Goal: Browse casually

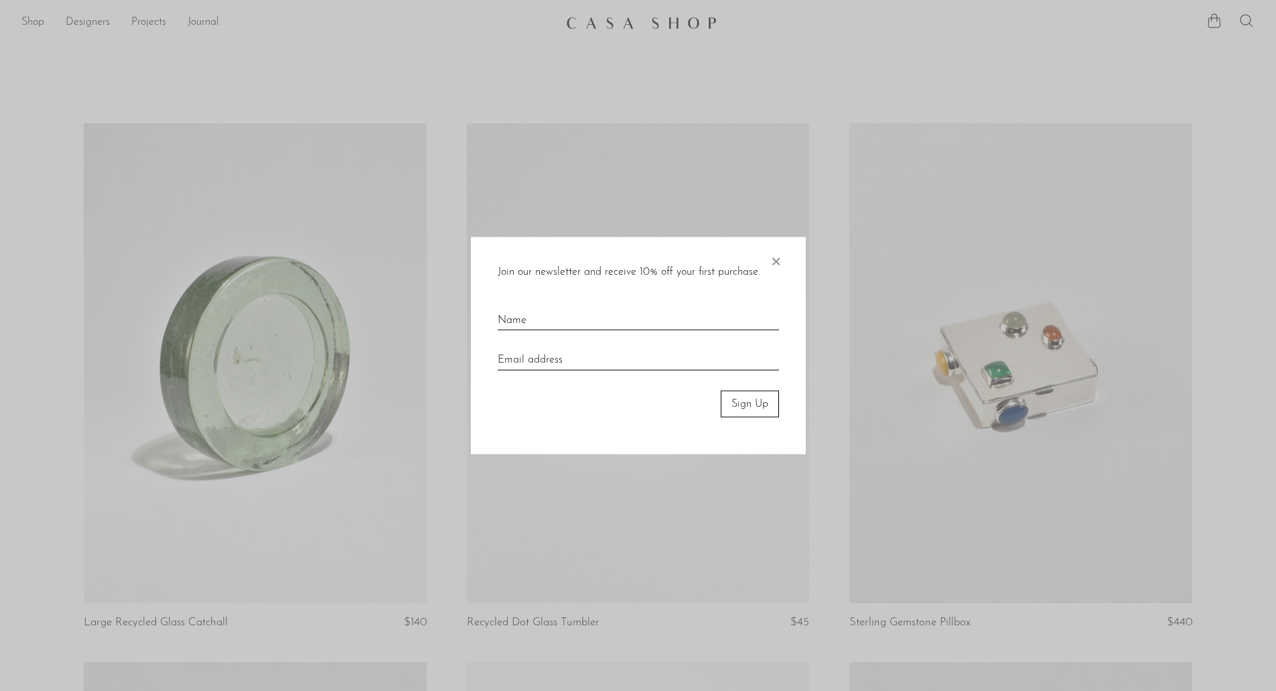
click at [777, 268] on span "×" at bounding box center [775, 258] width 13 height 43
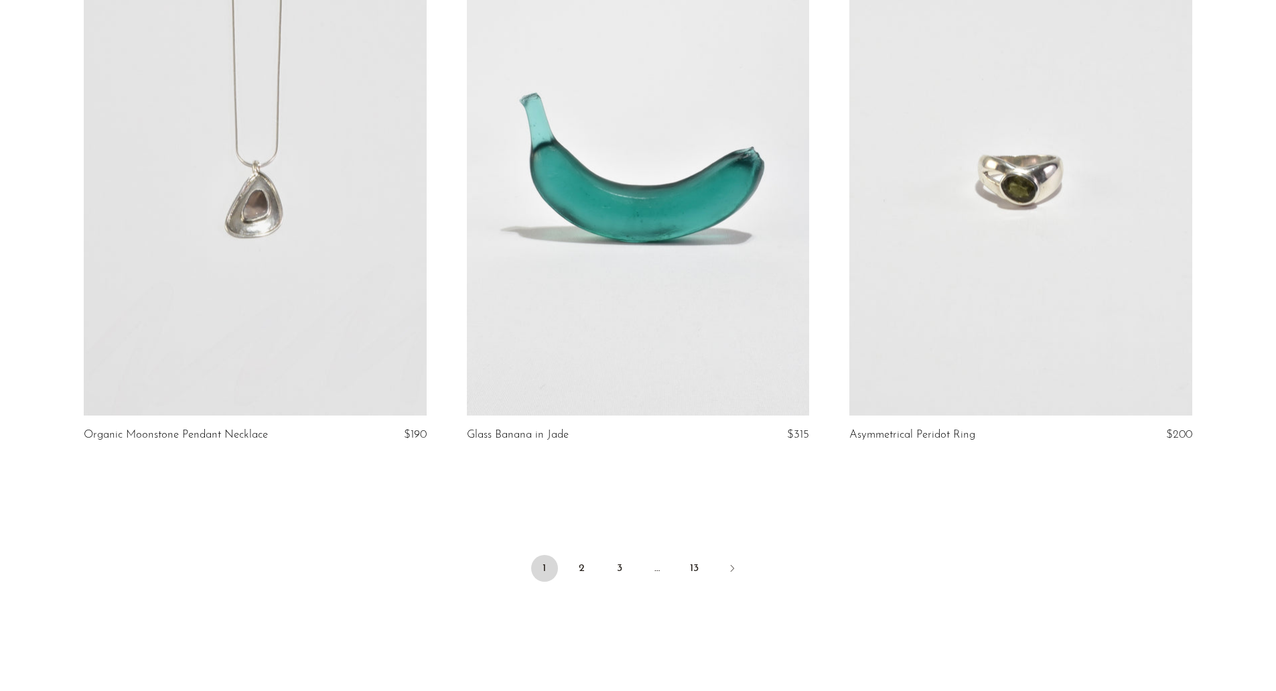
scroll to position [6212, 0]
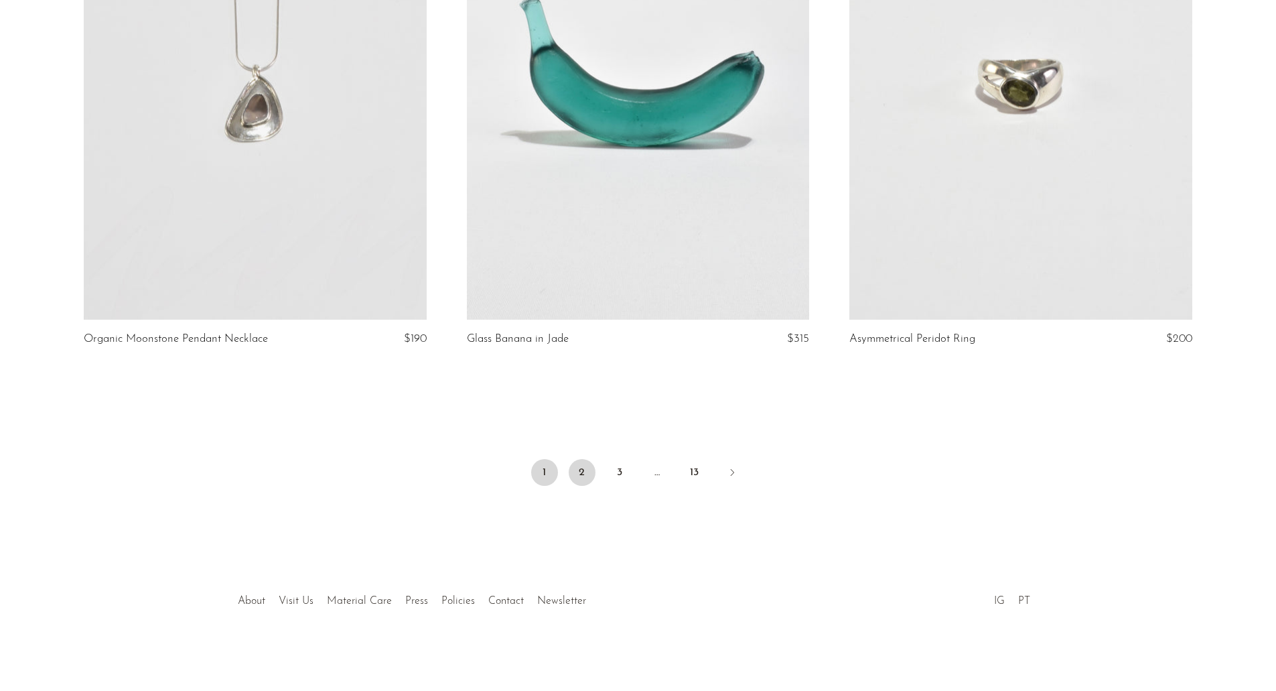
click at [575, 470] on link "2" at bounding box center [582, 472] width 27 height 27
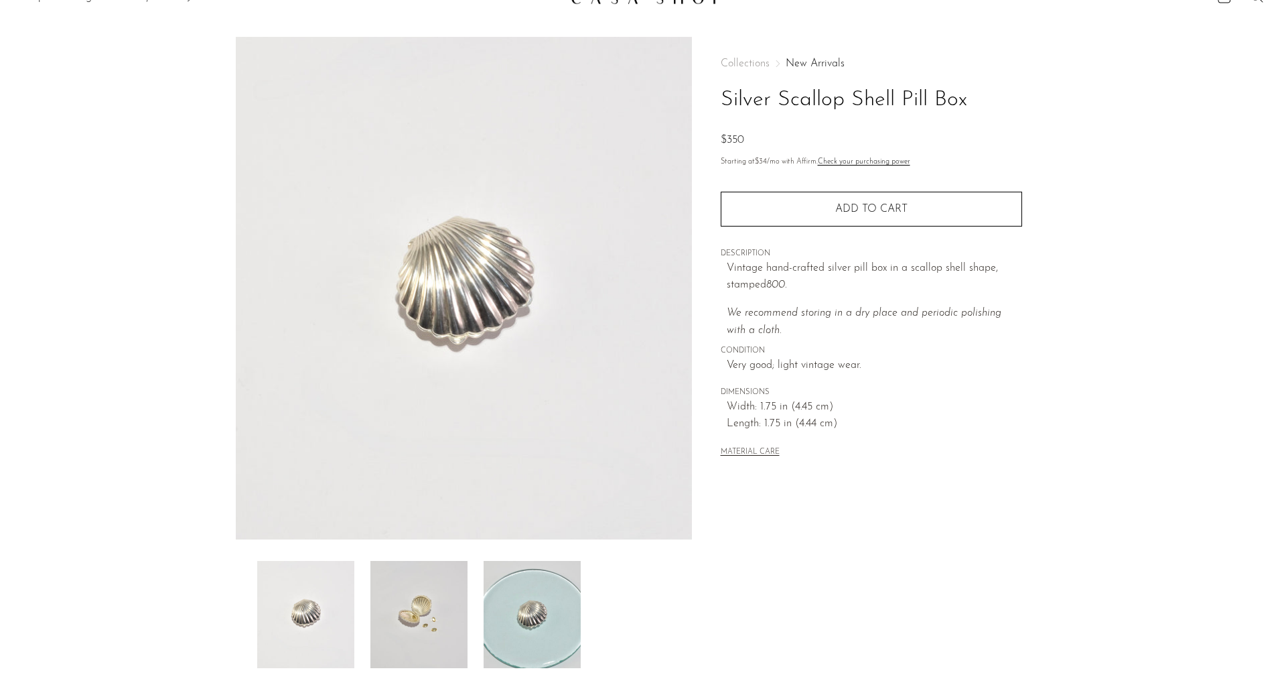
scroll to position [67, 0]
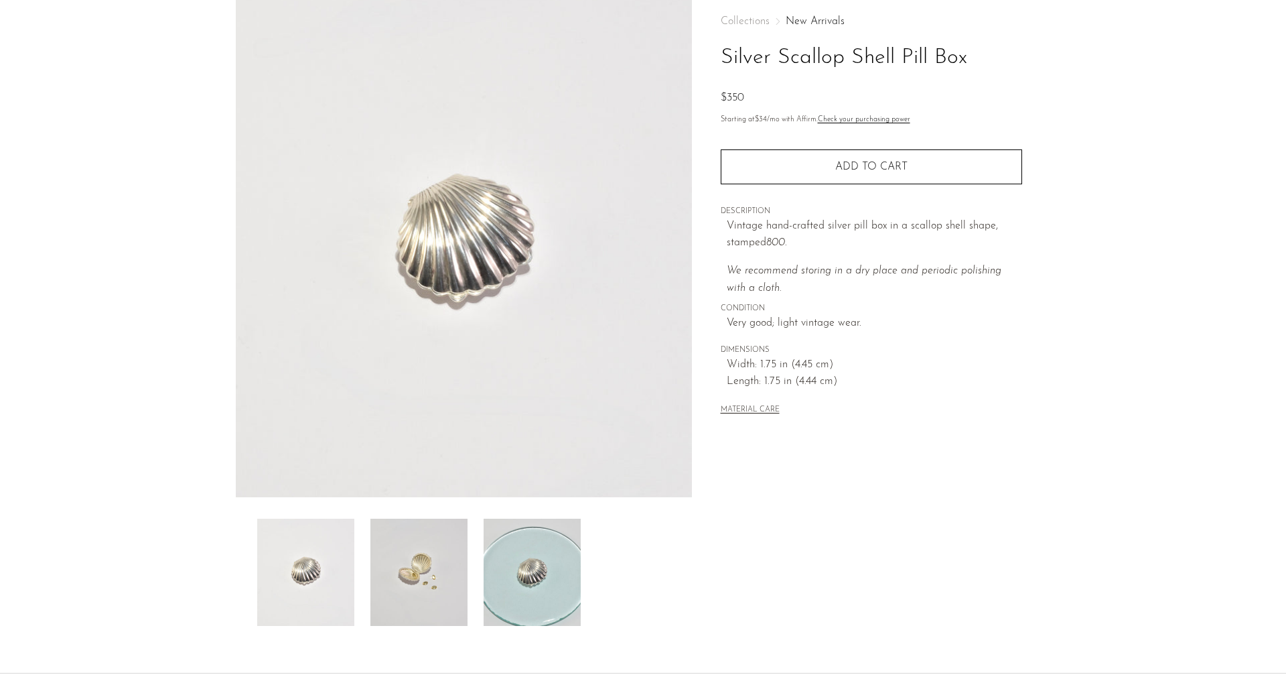
click at [419, 546] on img at bounding box center [419, 572] width 97 height 107
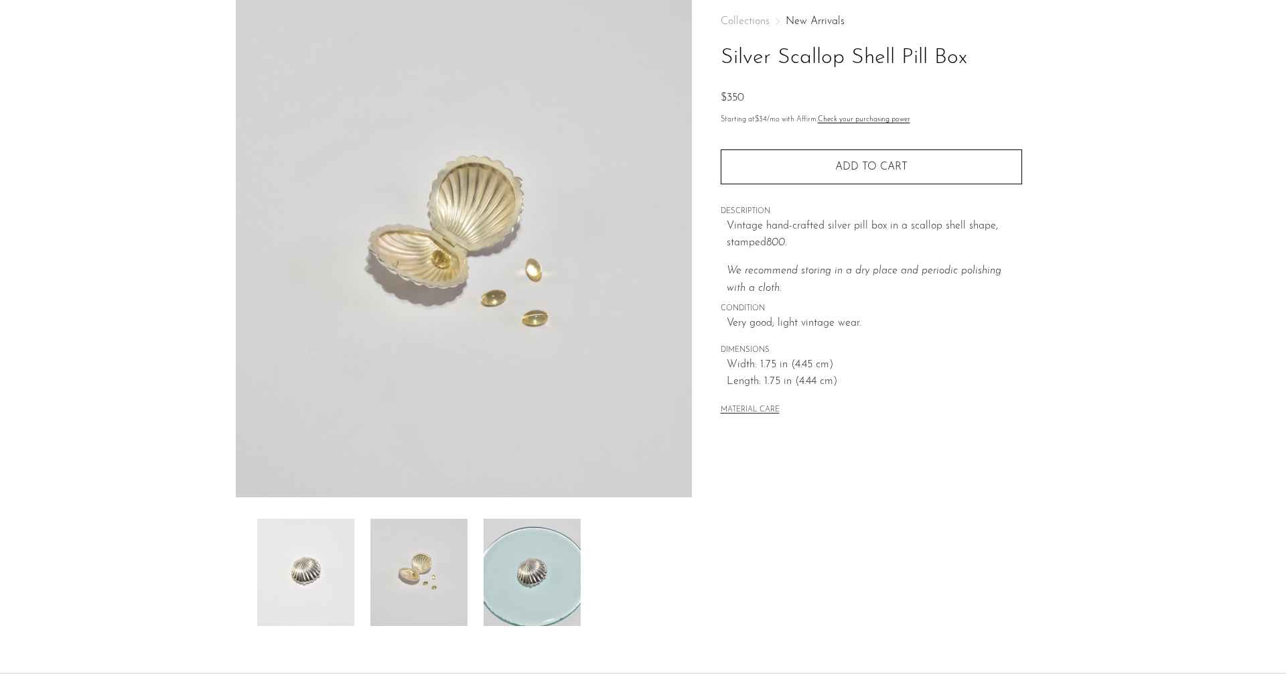
click at [277, 576] on img at bounding box center [305, 572] width 97 height 107
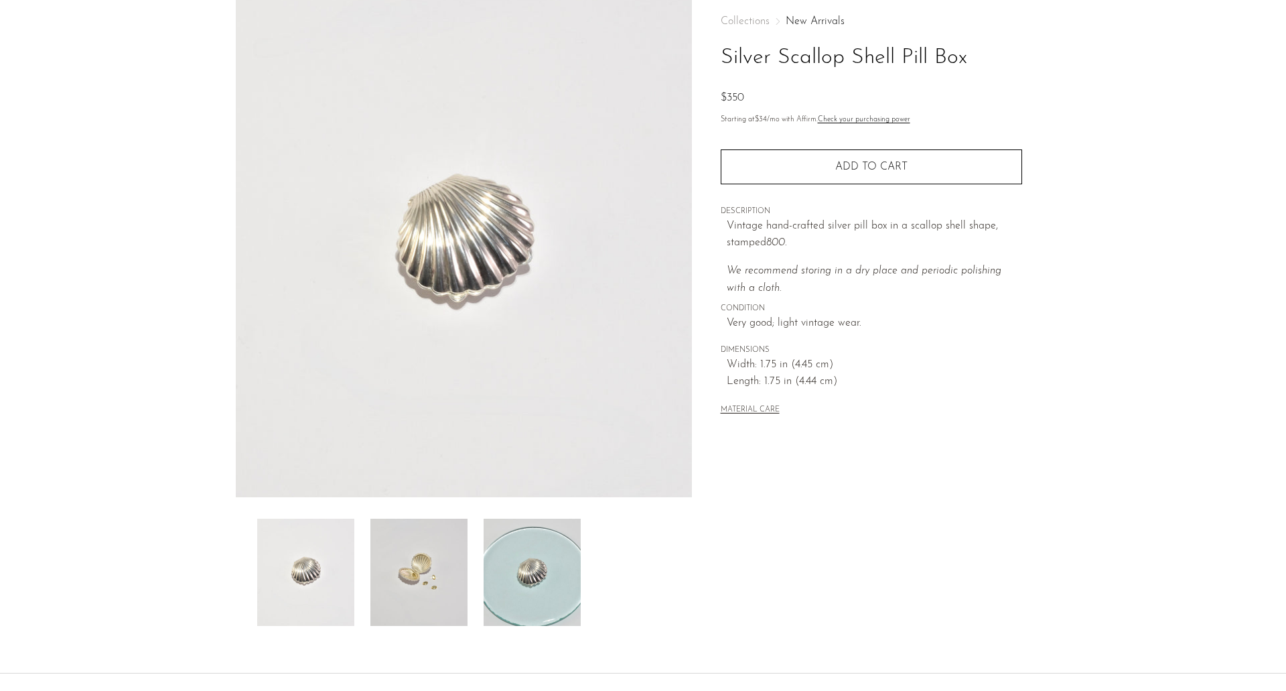
click at [515, 555] on img at bounding box center [532, 572] width 97 height 107
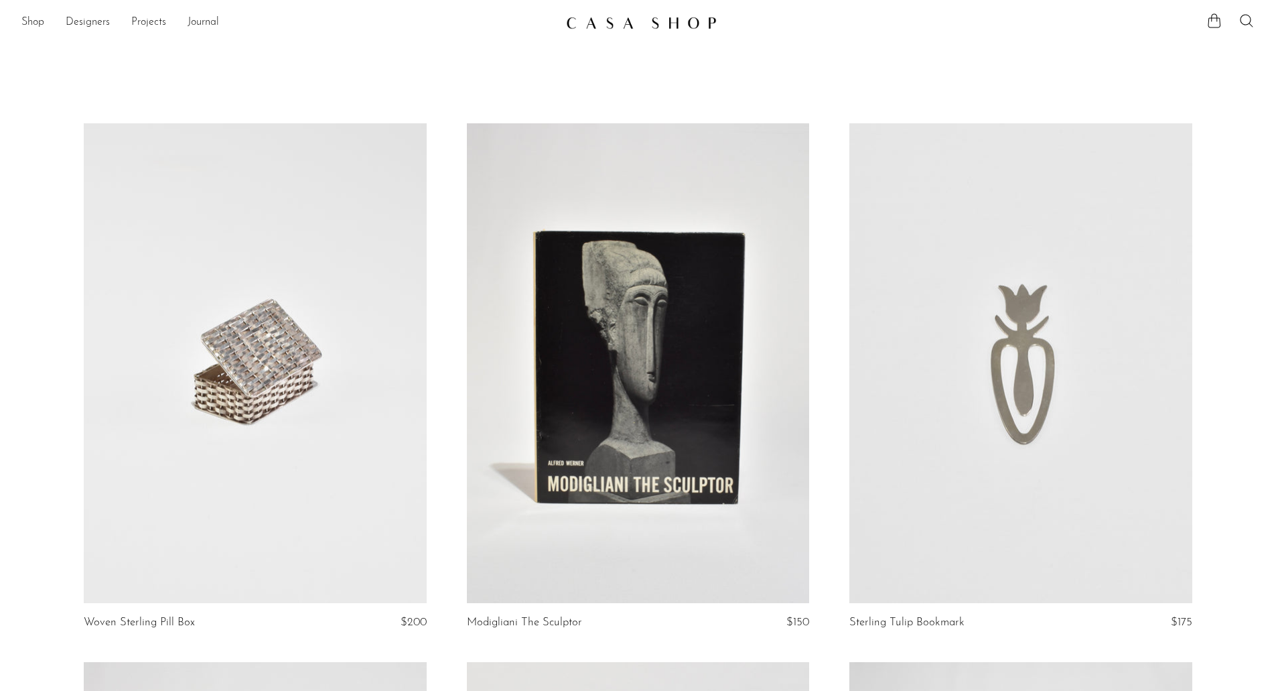
click at [293, 297] on link at bounding box center [255, 363] width 342 height 480
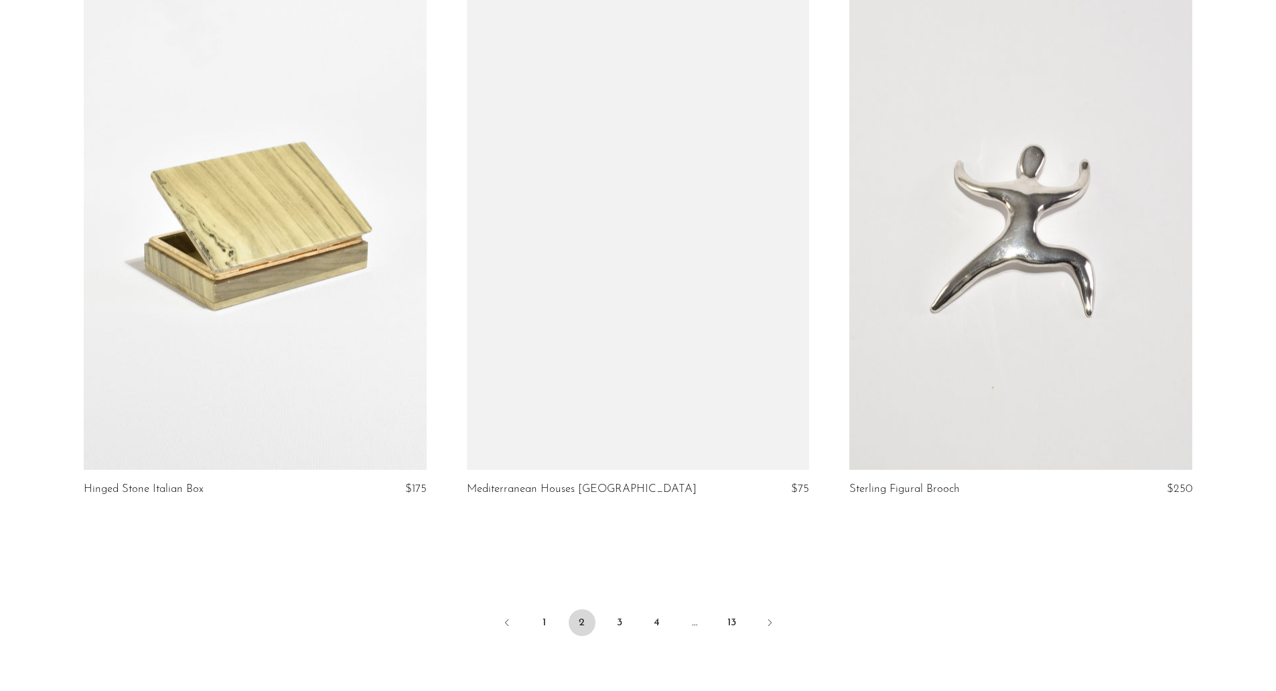
scroll to position [6030, 0]
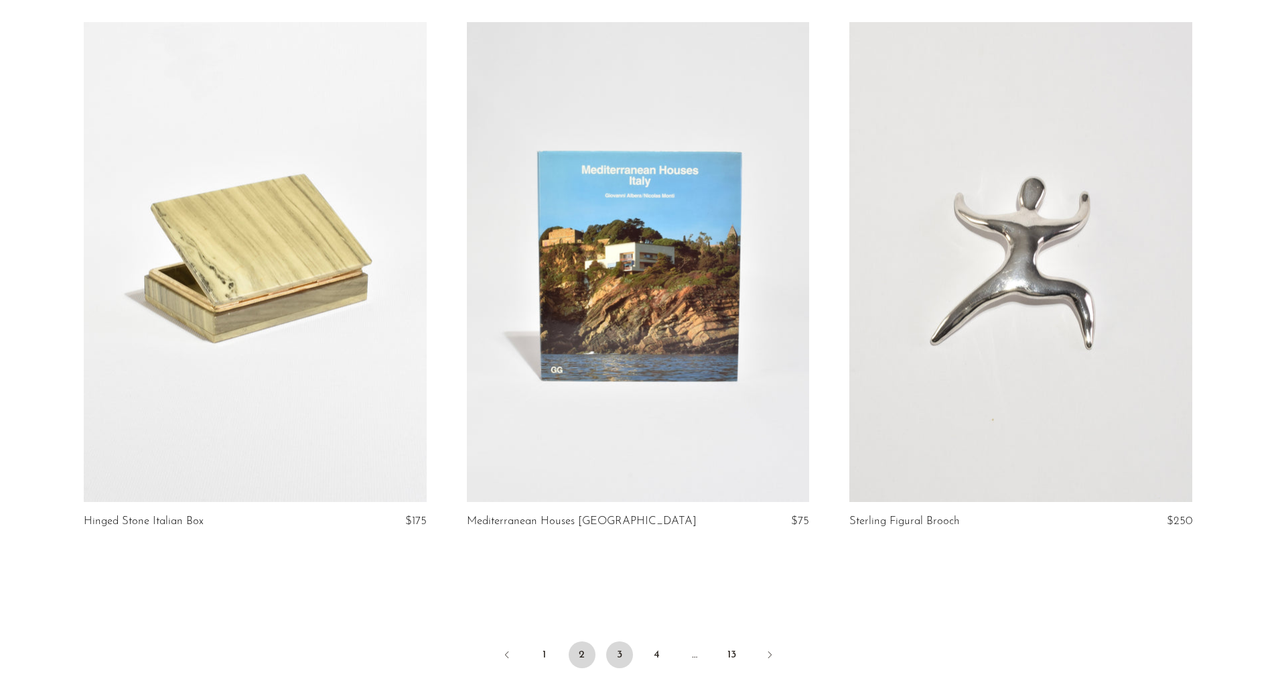
click at [619, 657] on link "3" at bounding box center [619, 654] width 27 height 27
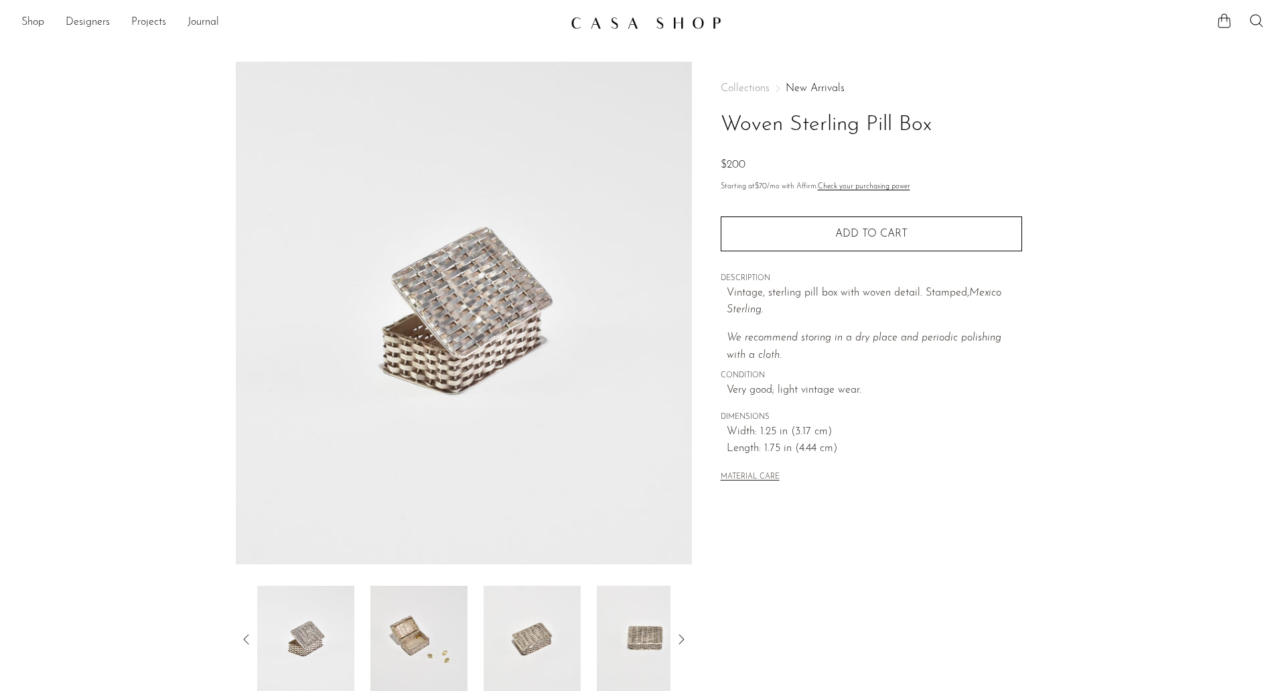
click at [408, 624] on img at bounding box center [419, 639] width 97 height 107
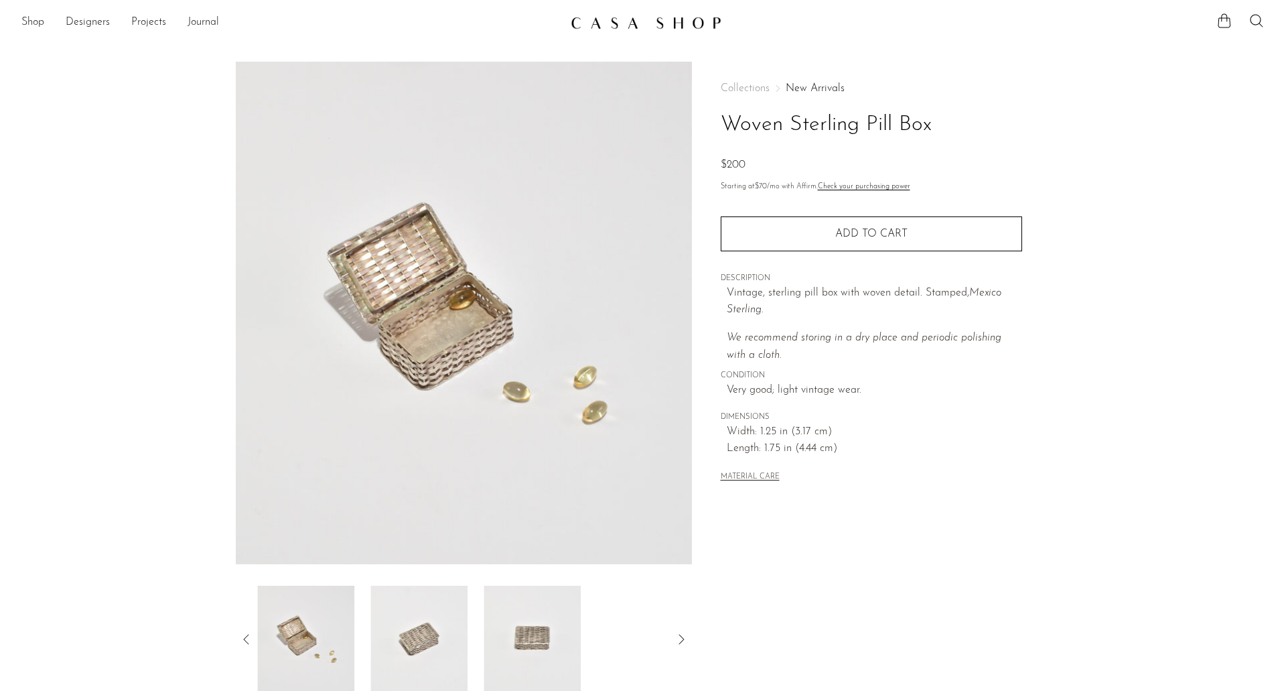
click at [402, 629] on img at bounding box center [419, 639] width 97 height 107
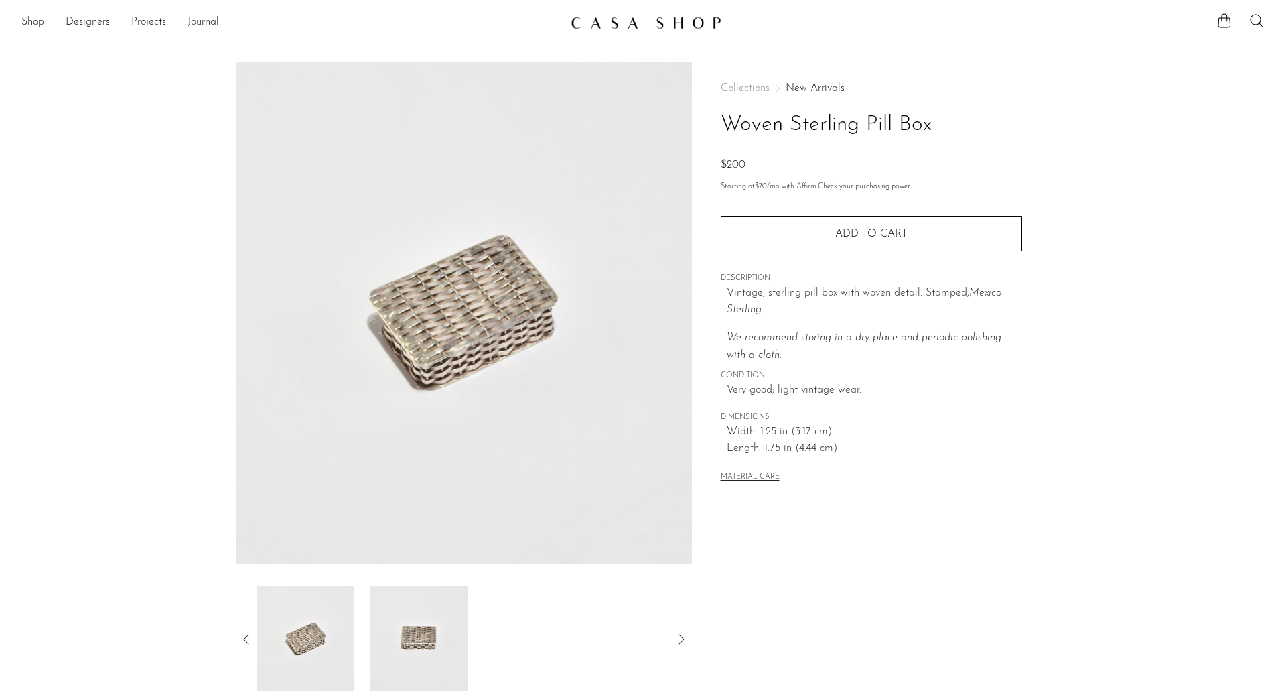
click at [253, 631] on icon at bounding box center [247, 639] width 16 height 16
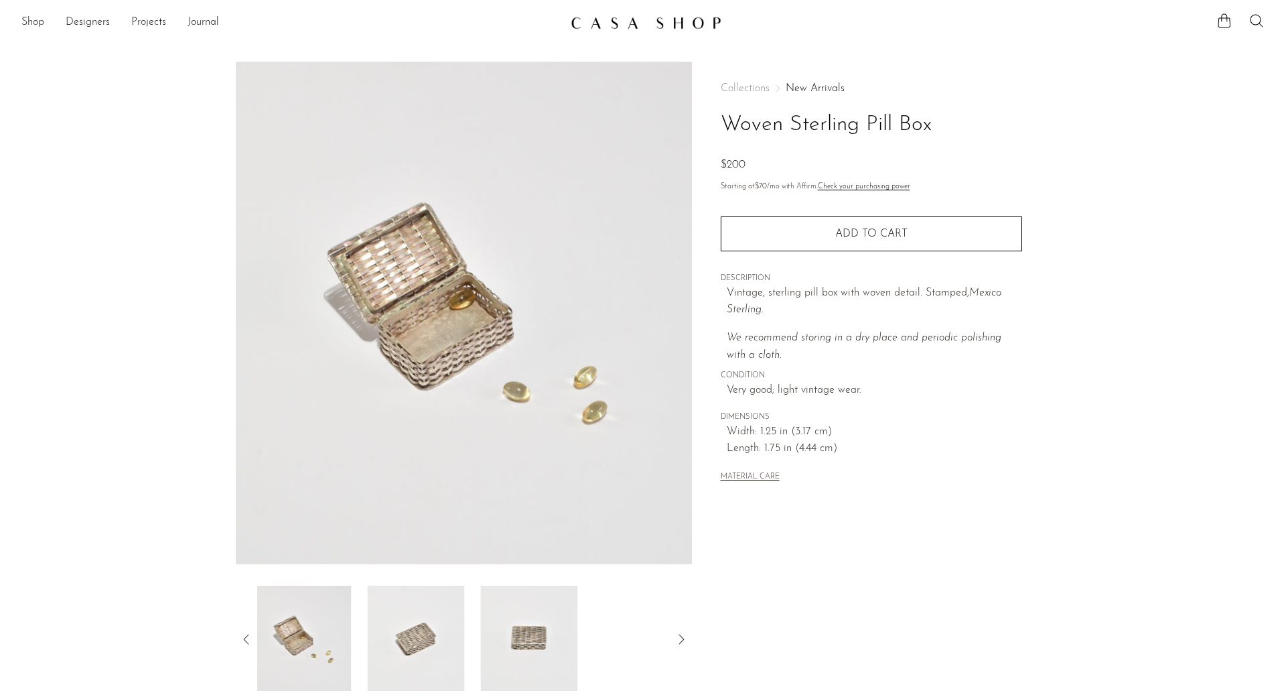
click at [297, 631] on img at bounding box center [302, 639] width 97 height 107
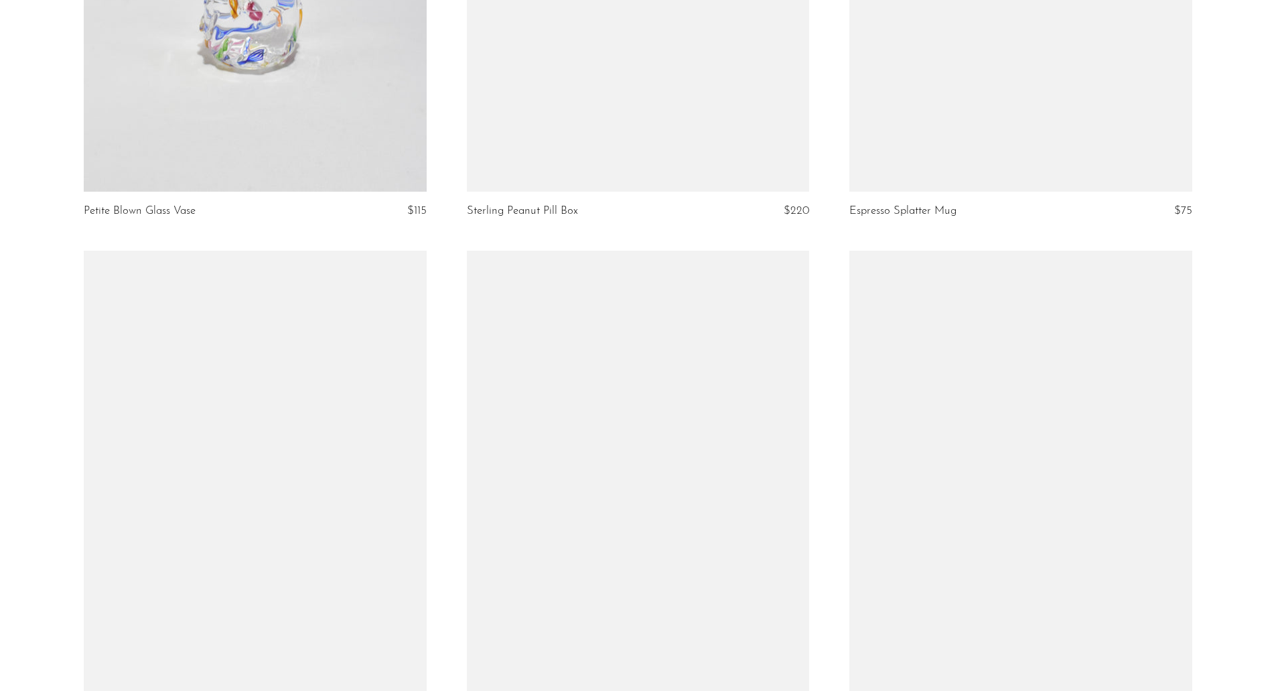
scroll to position [2881, 0]
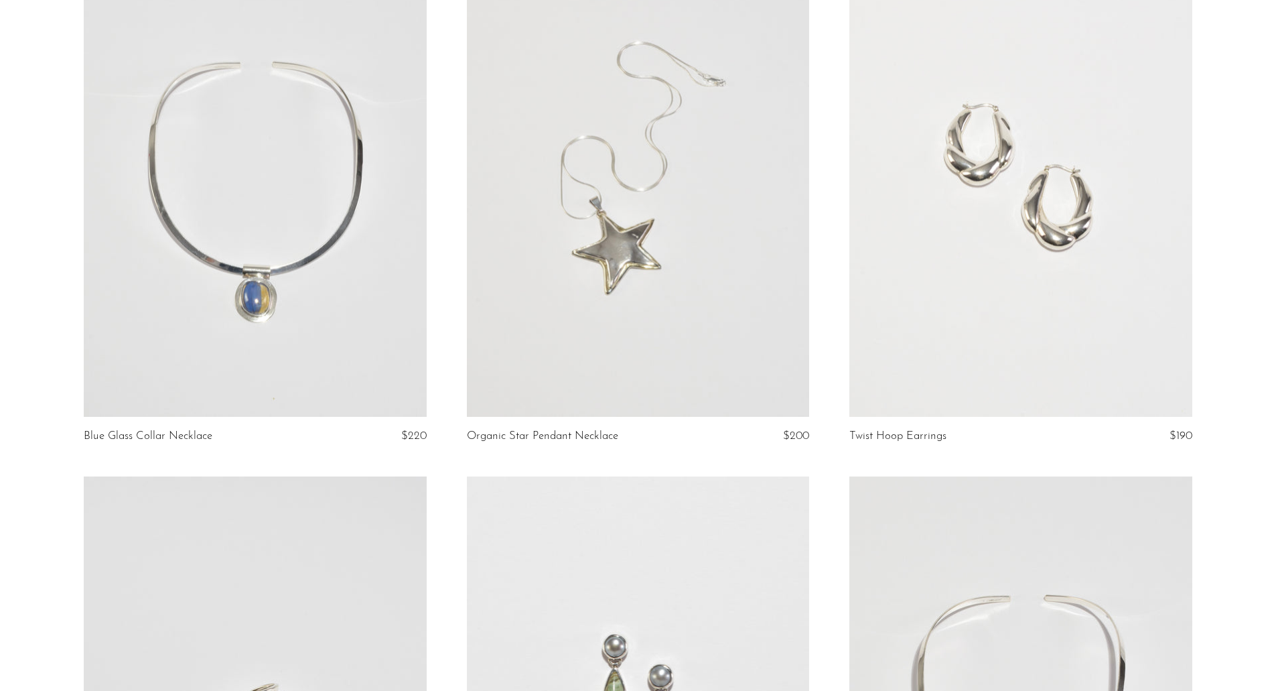
click at [66, 258] on article "Blue Glass Collar Necklace $220" at bounding box center [255, 206] width 383 height 539
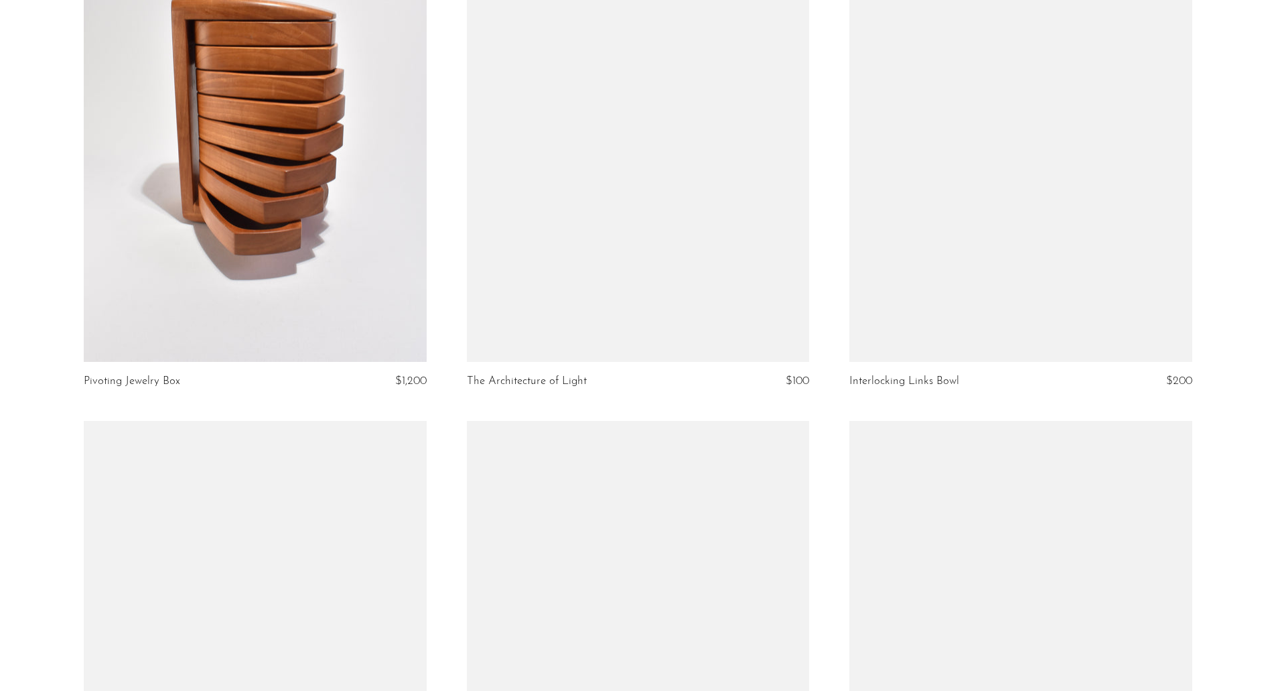
scroll to position [4891, 0]
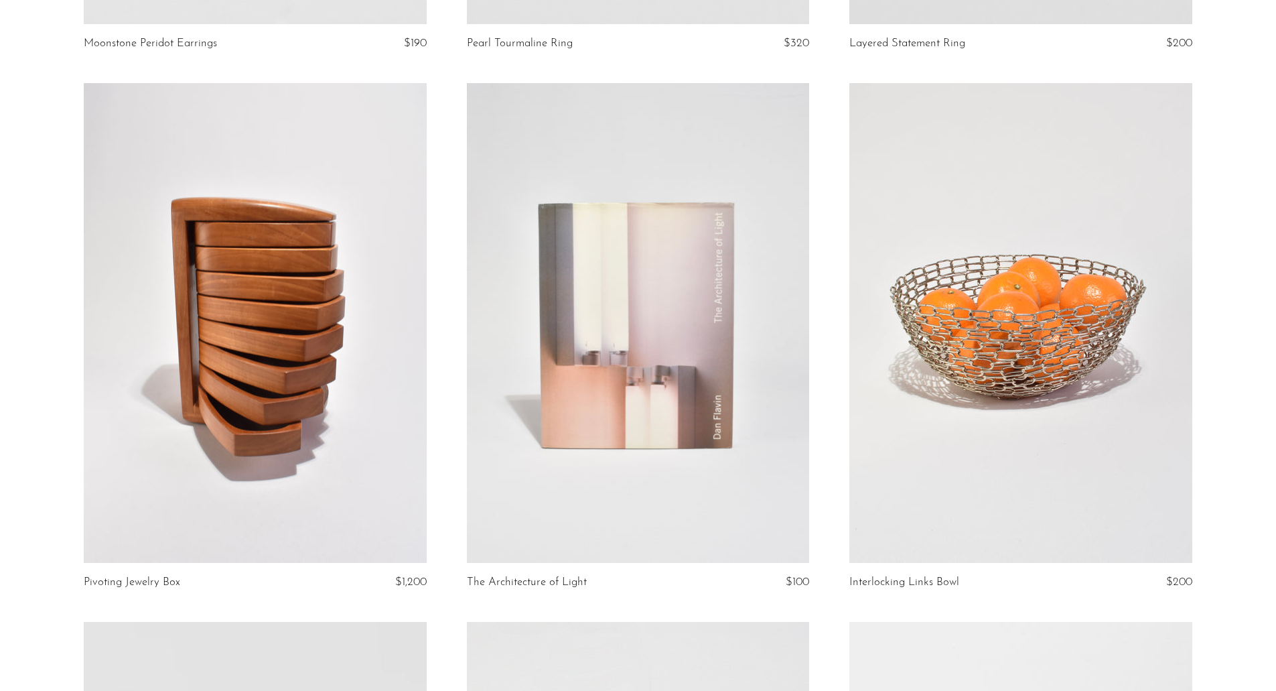
click at [391, 223] on link at bounding box center [255, 323] width 342 height 480
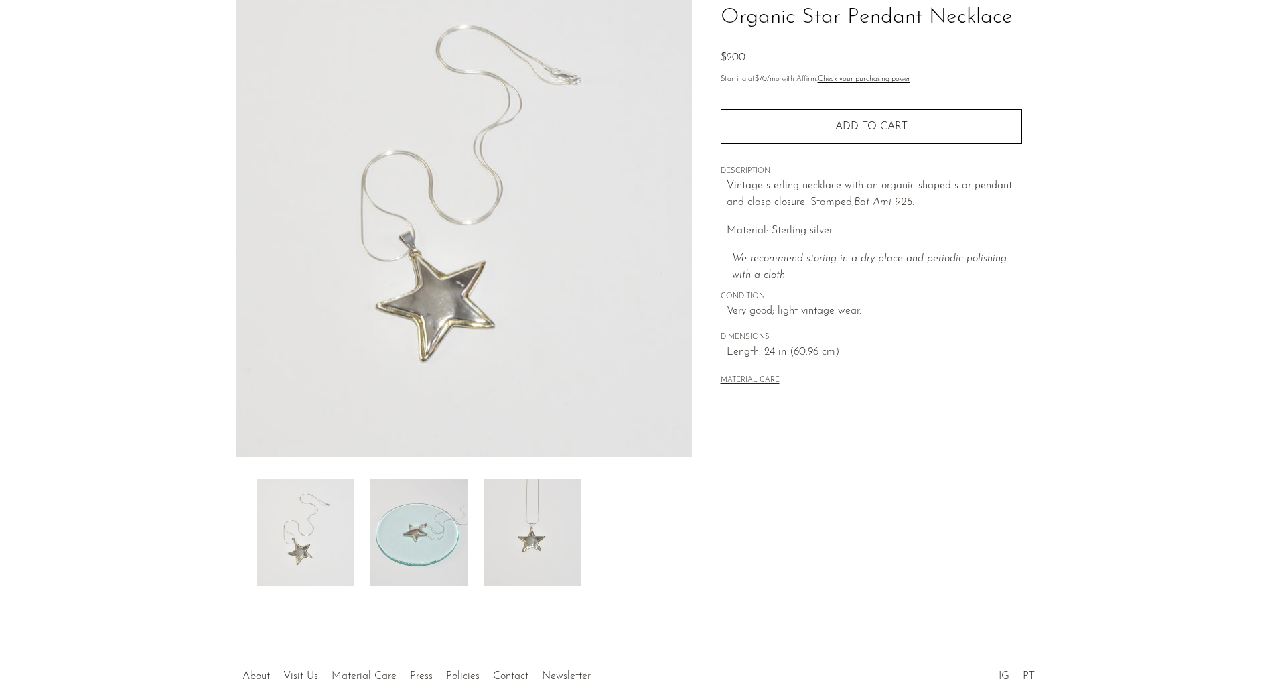
scroll to position [182, 0]
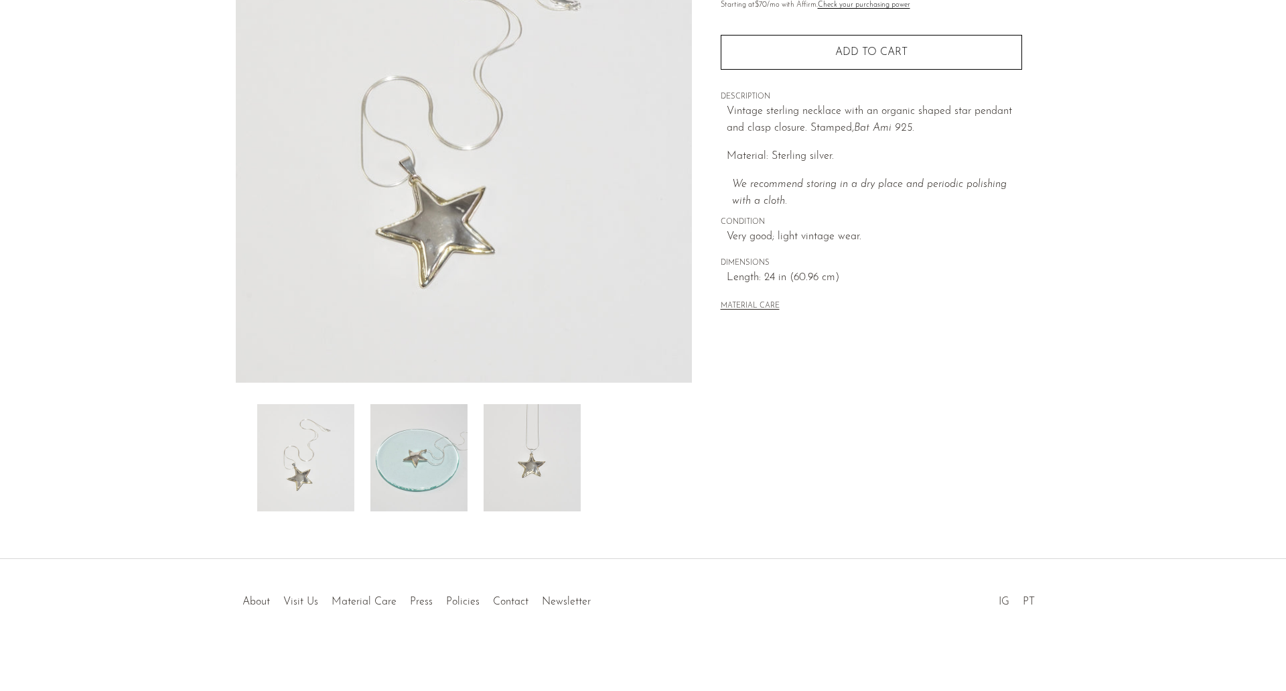
click at [524, 457] on img at bounding box center [532, 457] width 97 height 107
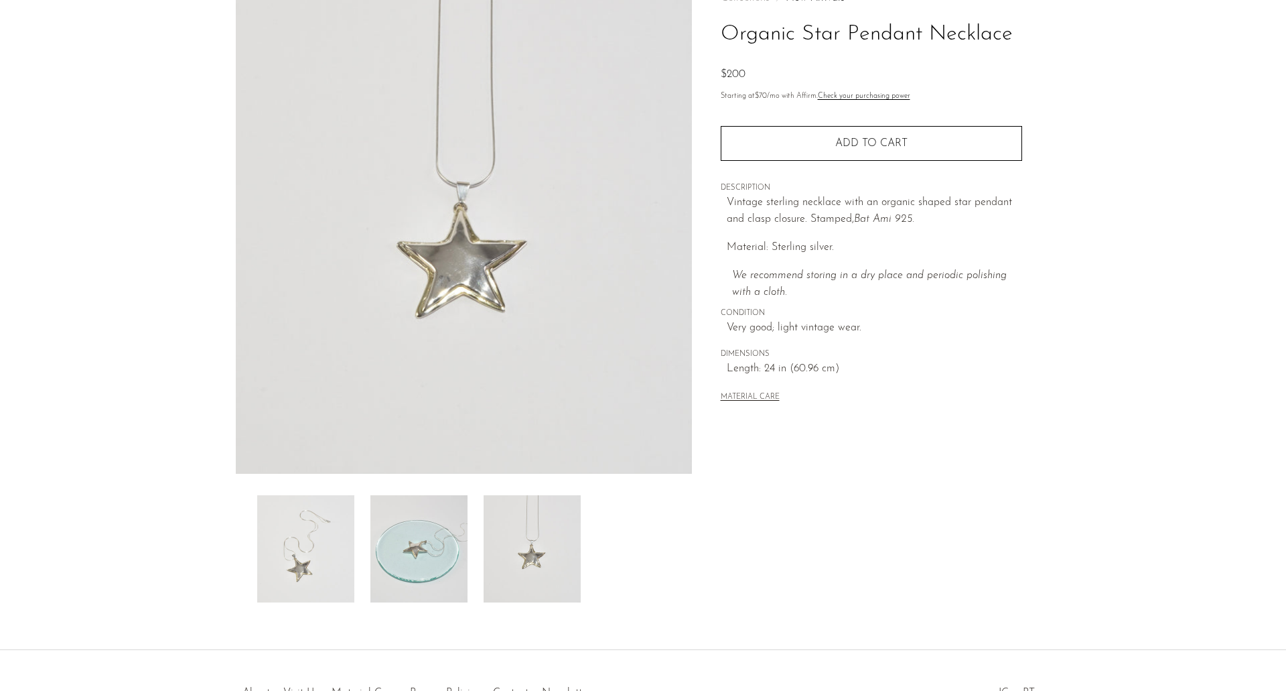
scroll to position [0, 0]
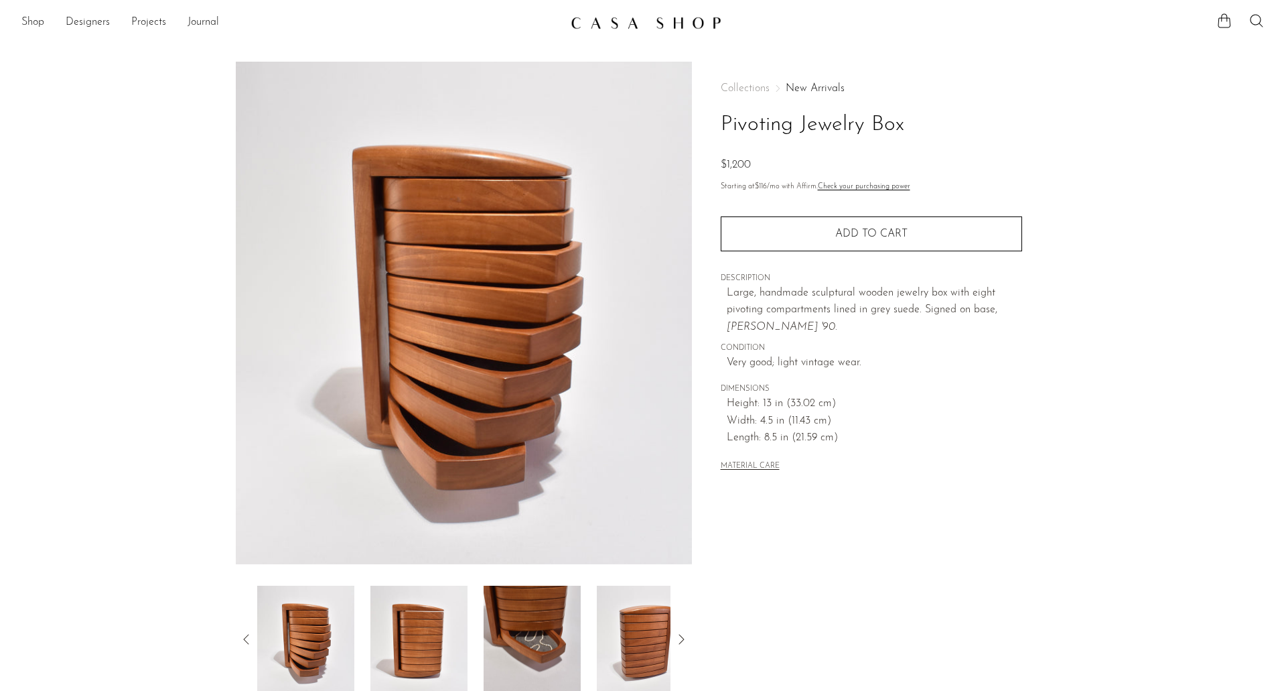
click at [545, 653] on img at bounding box center [532, 639] width 97 height 107
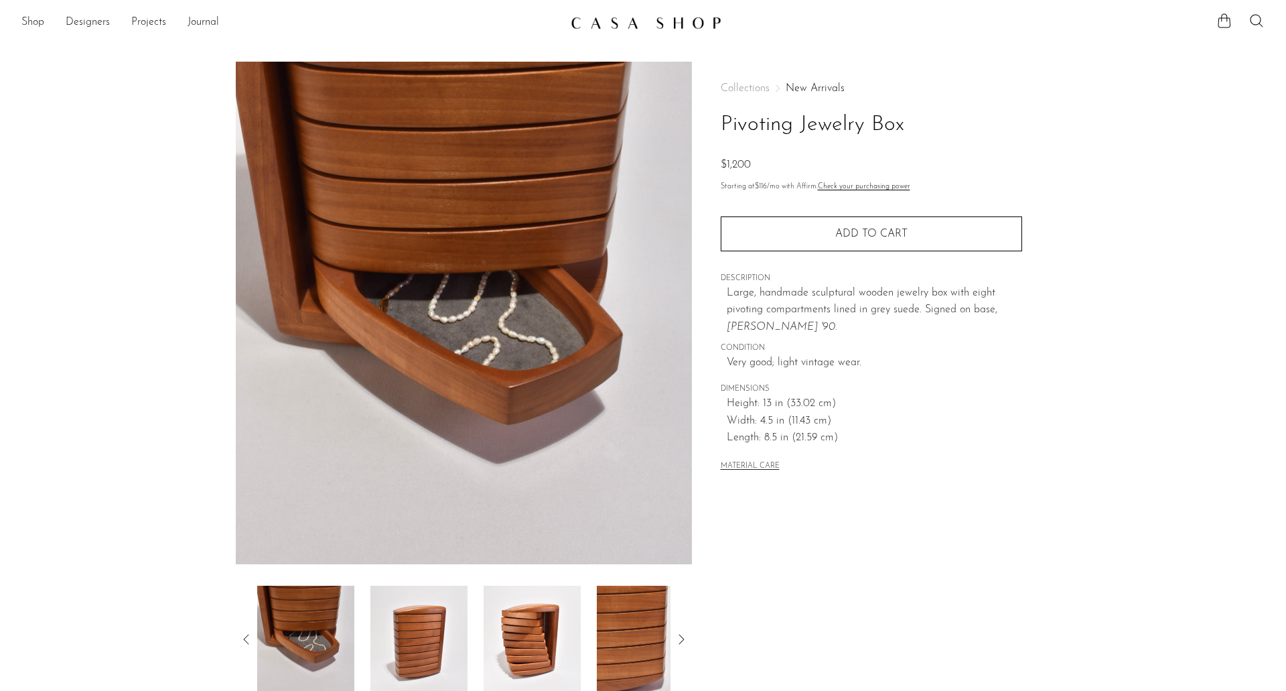
click at [244, 638] on icon at bounding box center [247, 639] width 16 height 16
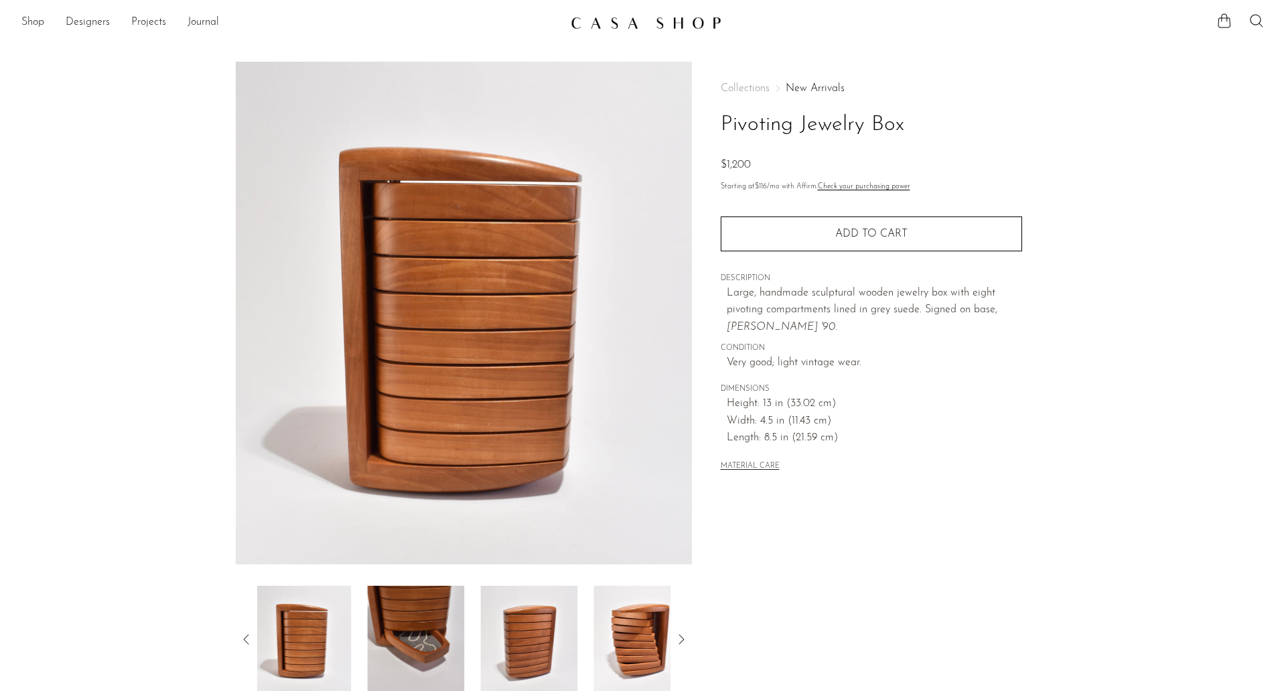
click at [259, 632] on img at bounding box center [302, 639] width 97 height 107
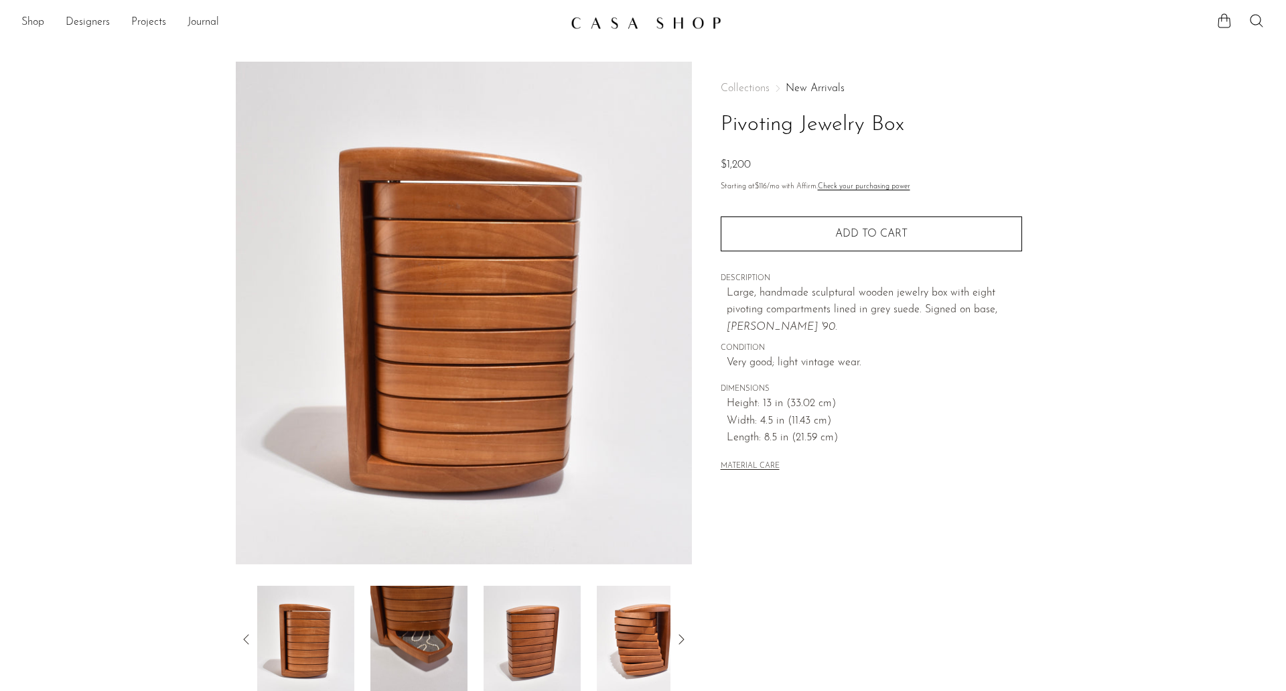
click at [388, 633] on img at bounding box center [419, 639] width 97 height 107
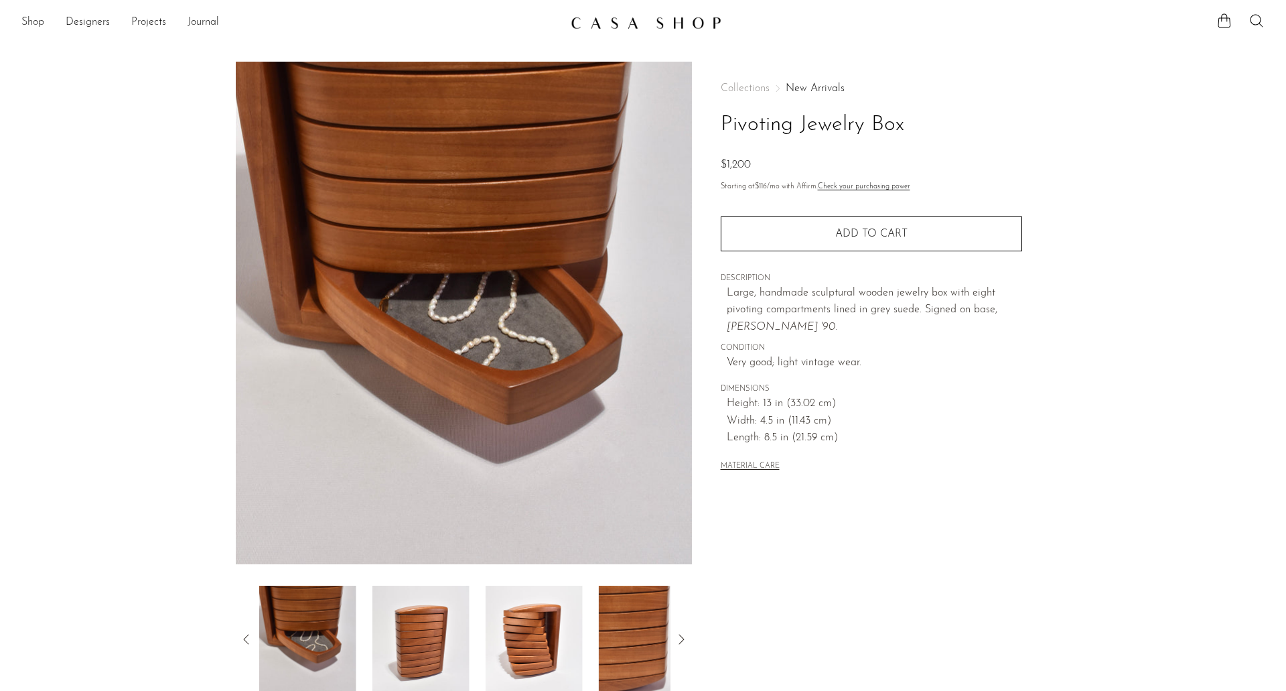
click at [400, 633] on img at bounding box center [421, 639] width 97 height 107
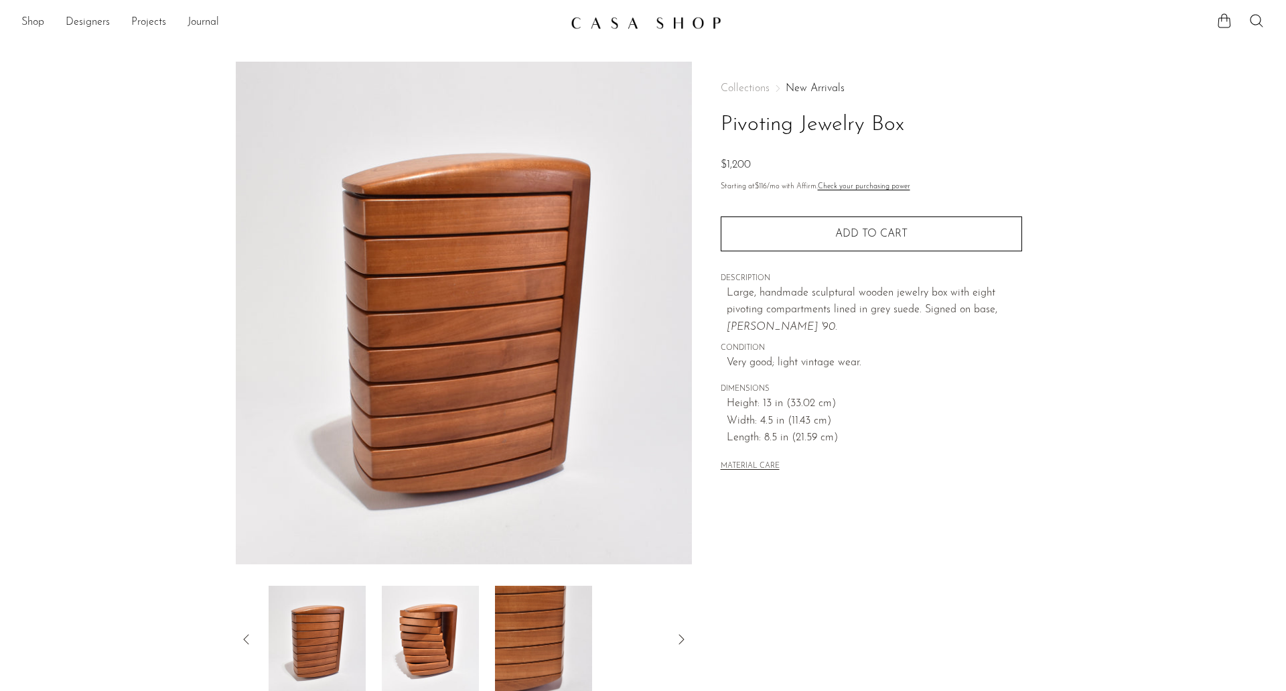
click at [404, 633] on img at bounding box center [430, 639] width 97 height 107
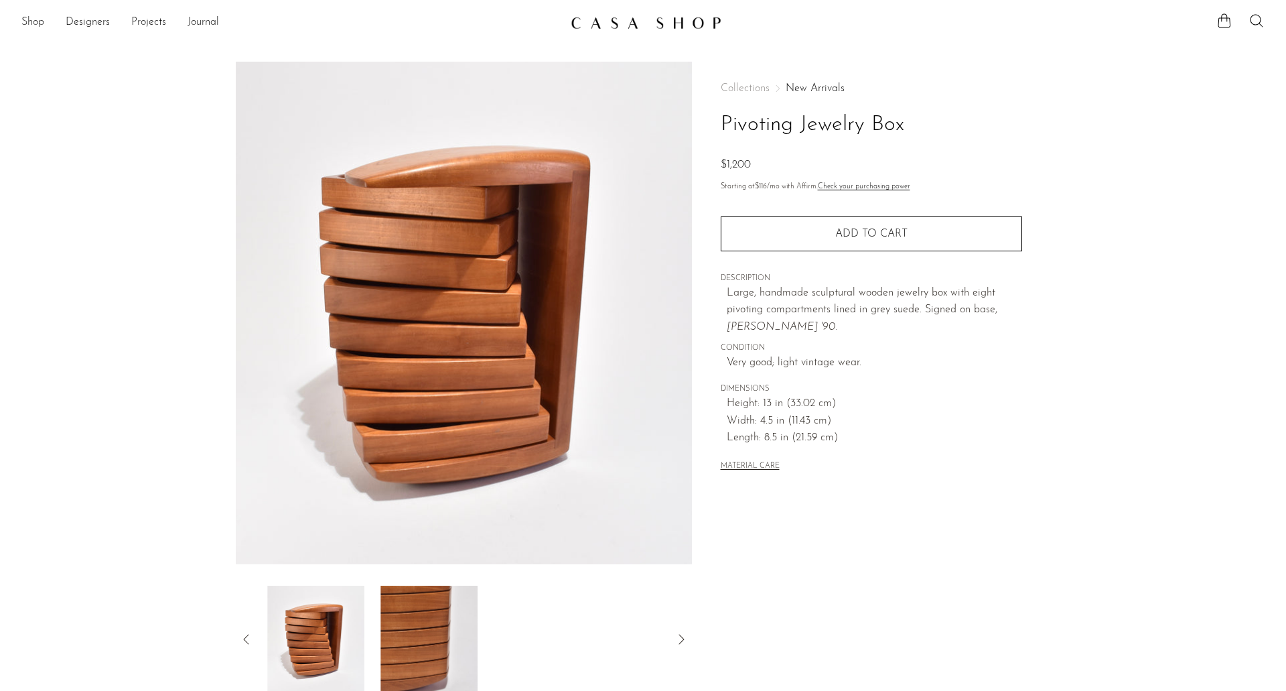
click at [409, 632] on img at bounding box center [429, 639] width 97 height 107
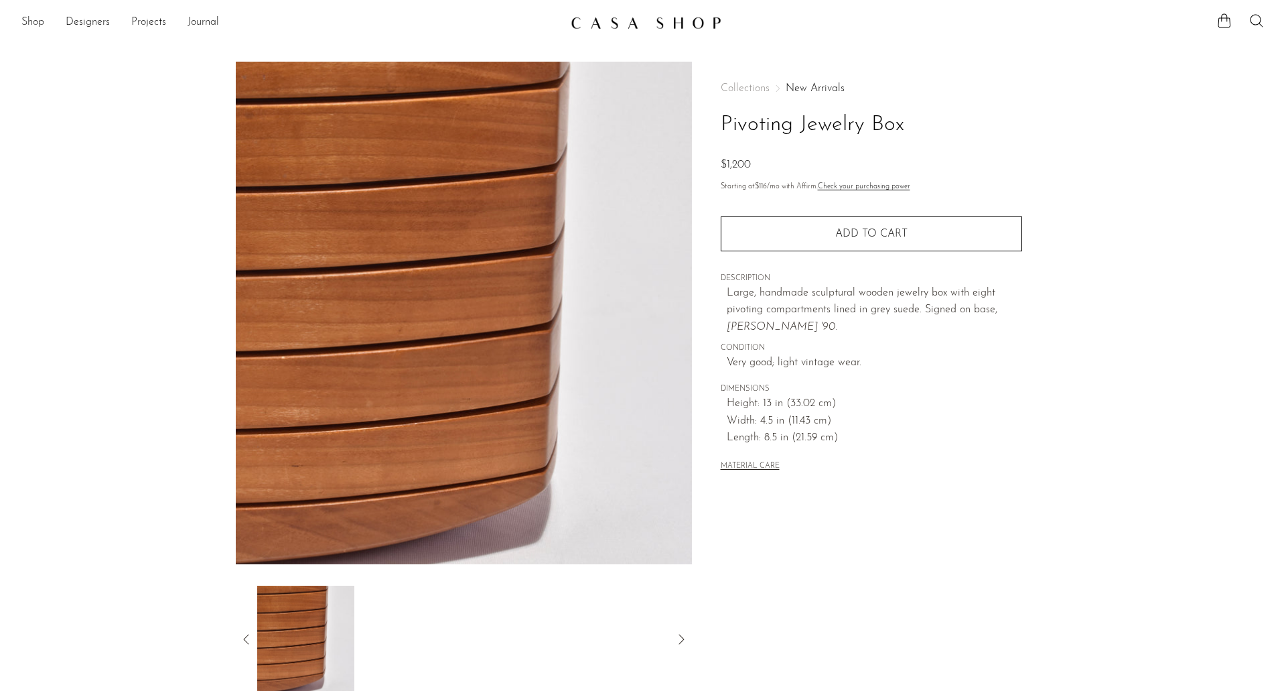
click at [245, 632] on icon at bounding box center [247, 639] width 16 height 16
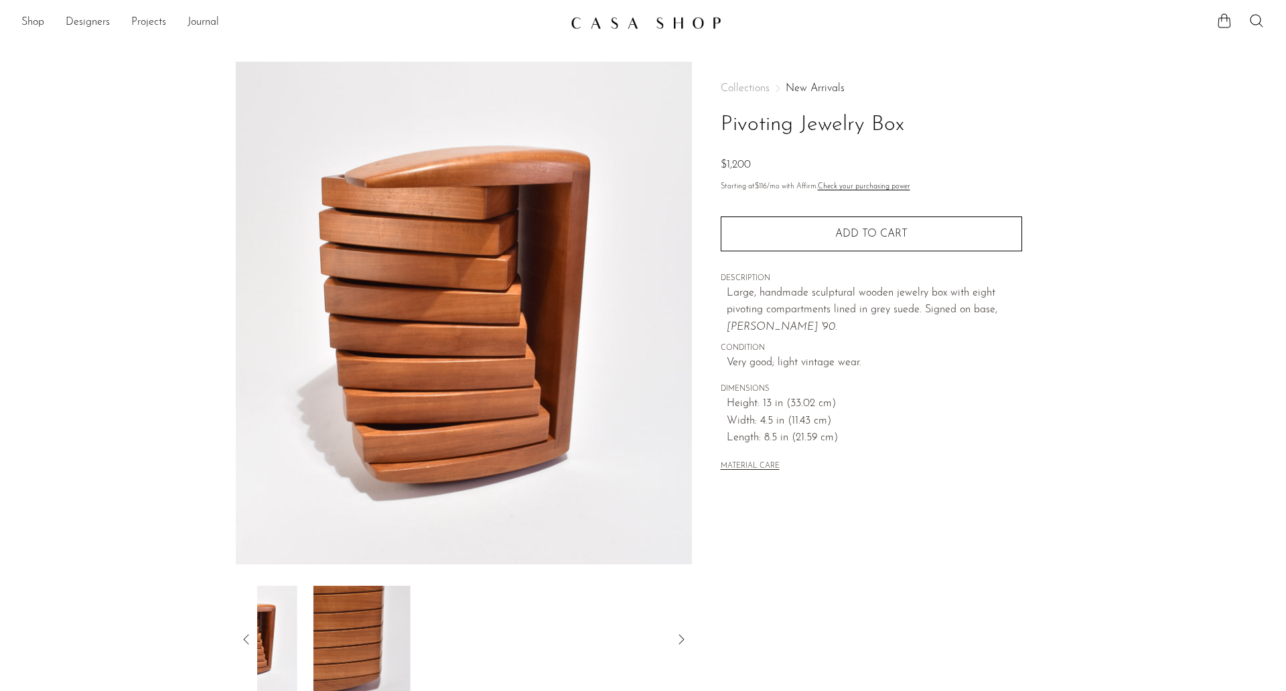
click at [244, 633] on icon at bounding box center [247, 639] width 16 height 16
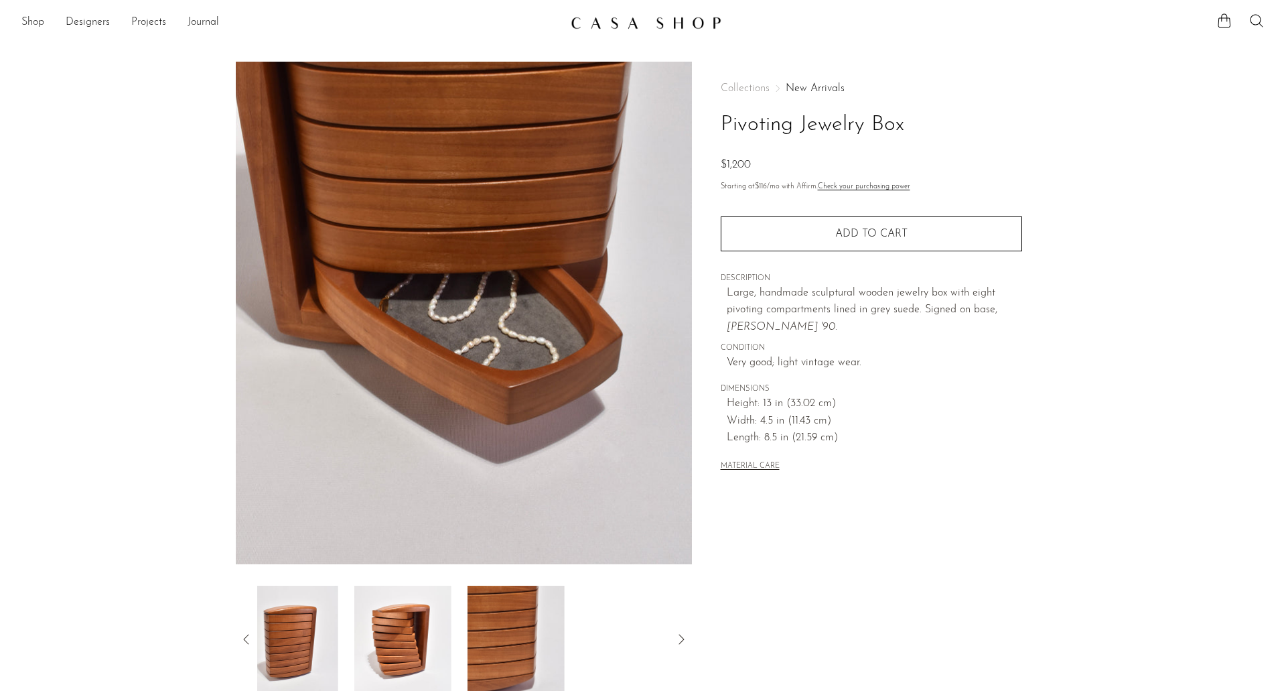
click at [244, 633] on icon at bounding box center [247, 639] width 16 height 16
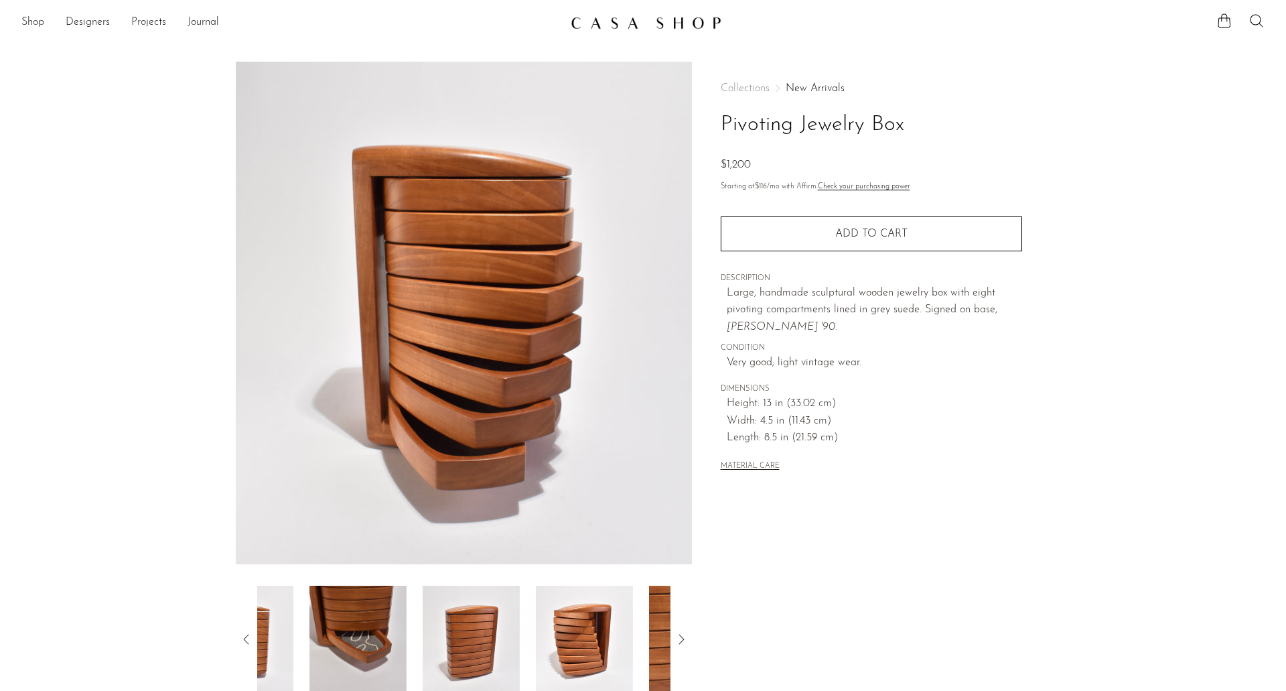
click at [244, 633] on icon at bounding box center [247, 639] width 16 height 16
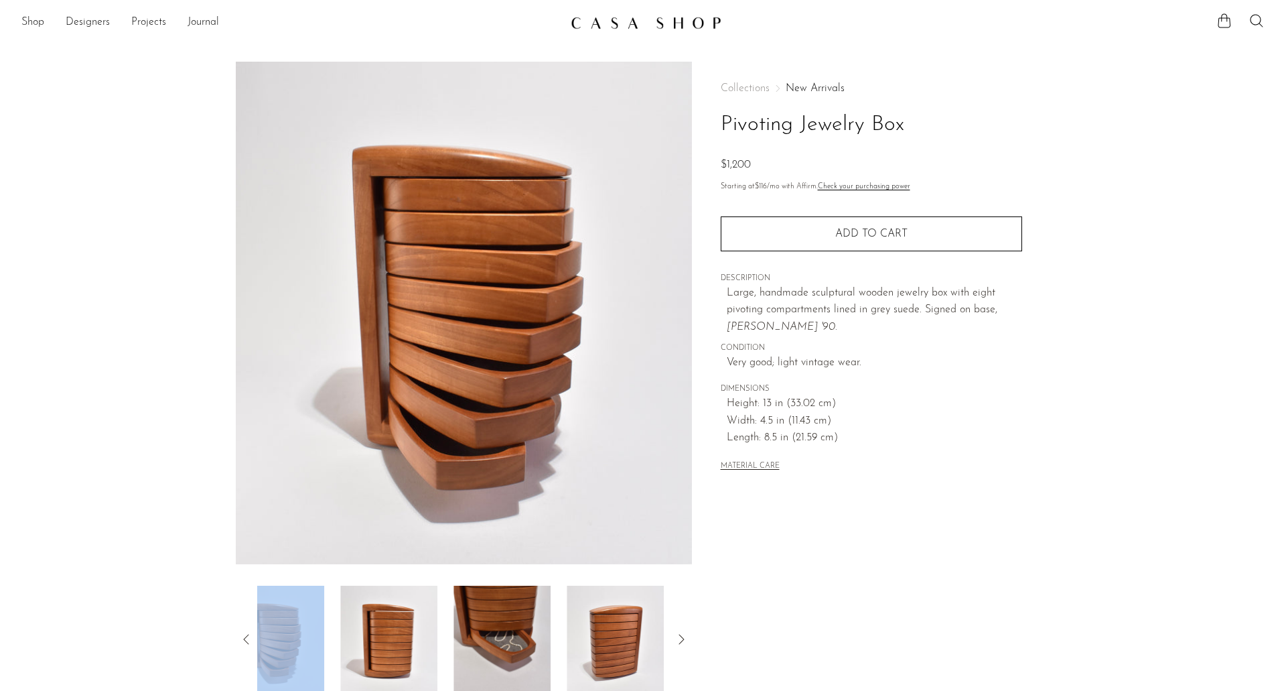
click at [244, 633] on icon at bounding box center [247, 639] width 16 height 16
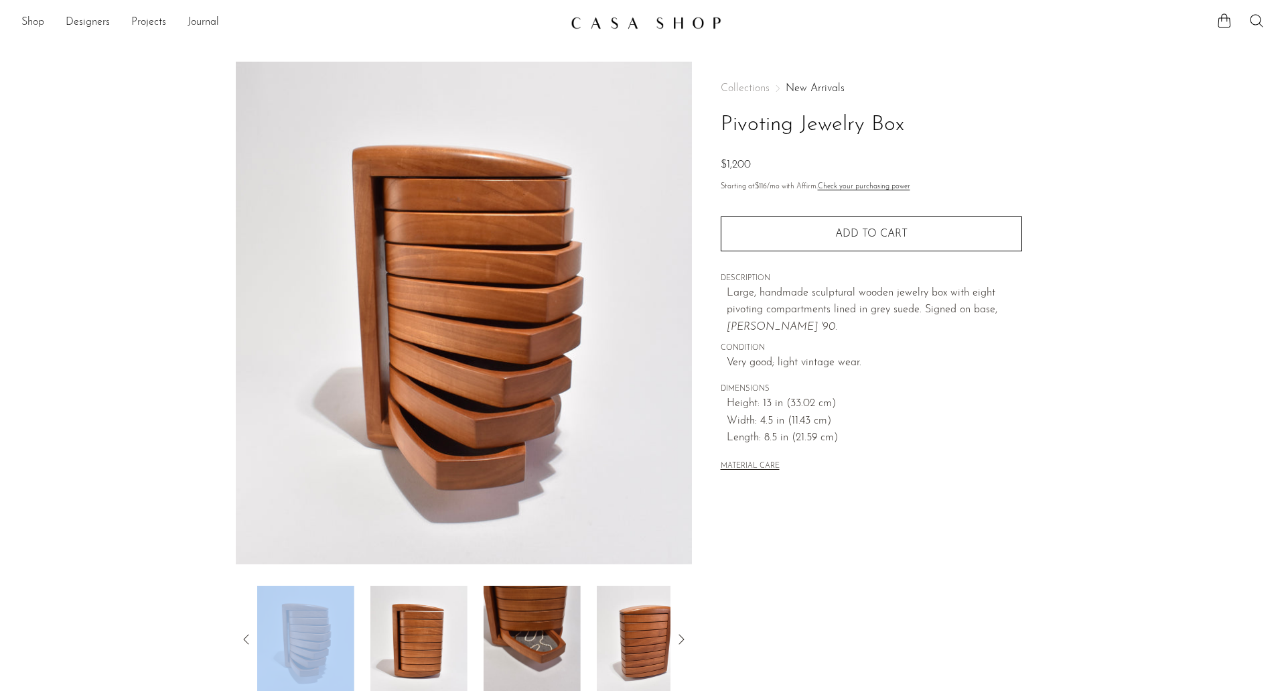
click at [350, 641] on img at bounding box center [305, 639] width 97 height 107
click at [401, 638] on img at bounding box center [419, 639] width 97 height 107
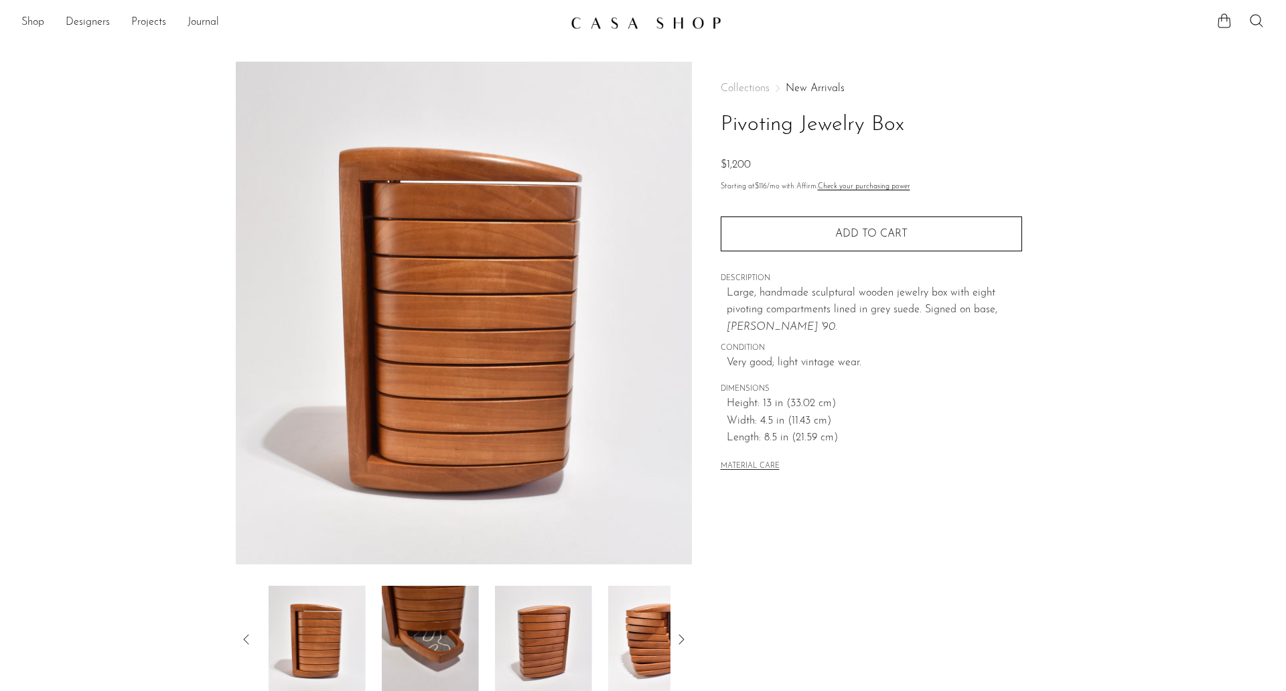
click at [62, 426] on section "Pivoting Jewelry Box $1,200" at bounding box center [643, 377] width 1286 height 631
